Goal: Information Seeking & Learning: Learn about a topic

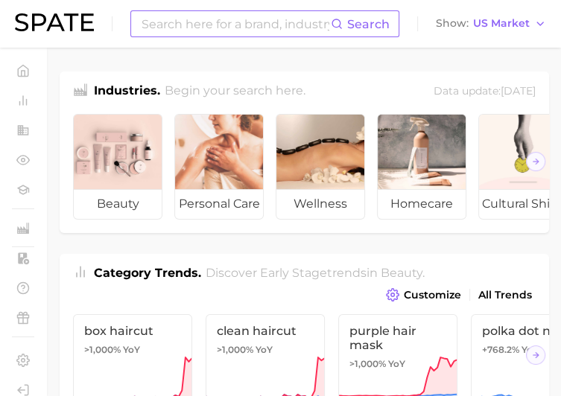
click at [219, 28] on input at bounding box center [235, 23] width 191 height 25
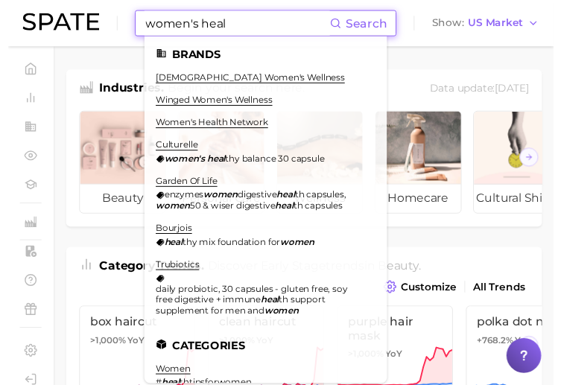
scroll to position [73, 0]
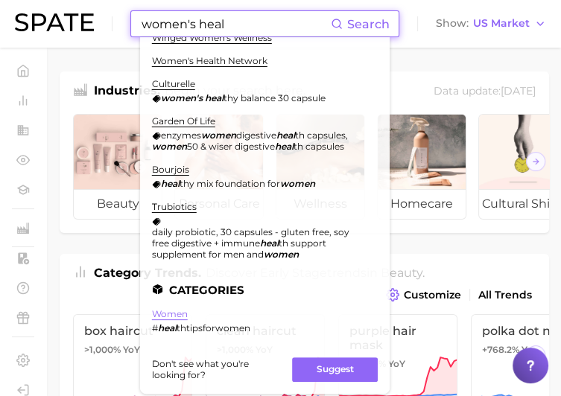
type input "women's heal"
click at [165, 317] on link "women" at bounding box center [170, 313] width 36 height 11
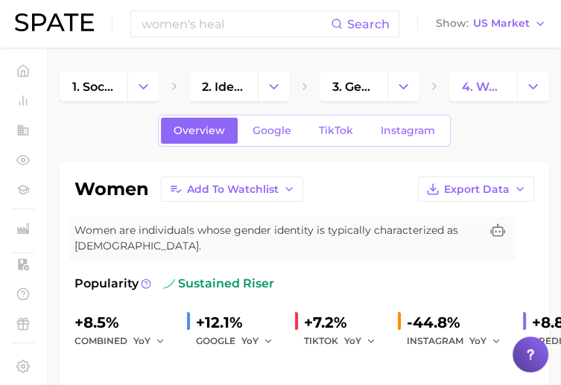
click at [31, 30] on img at bounding box center [54, 22] width 79 height 18
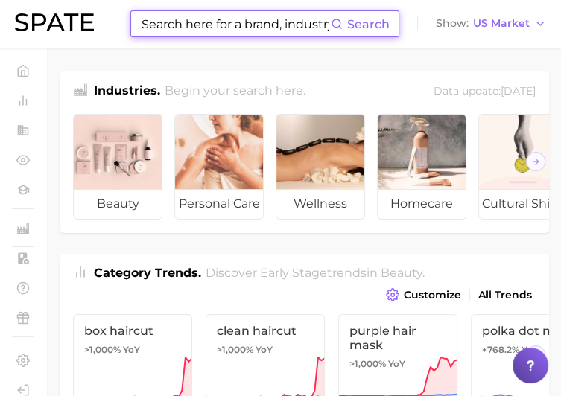
click at [191, 20] on input at bounding box center [235, 23] width 191 height 25
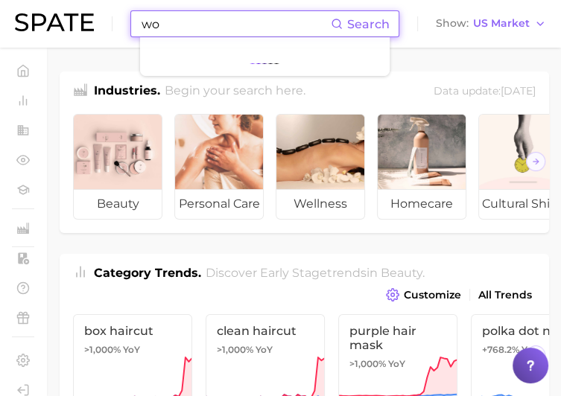
type input "w"
type input "h"
type input "w"
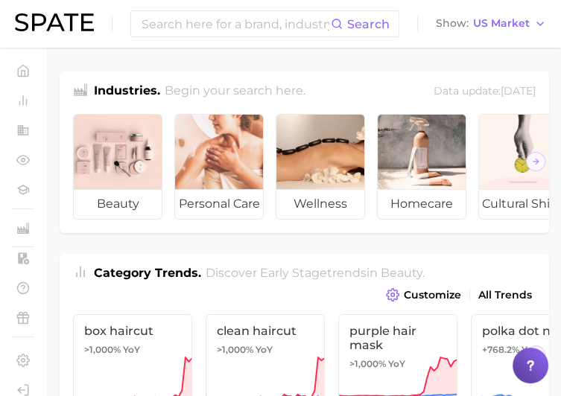
click at [31, 35] on div "Search Show US Market" at bounding box center [280, 24] width 531 height 48
click at [38, 19] on img at bounding box center [54, 22] width 79 height 18
